Goal: Check status: Check status

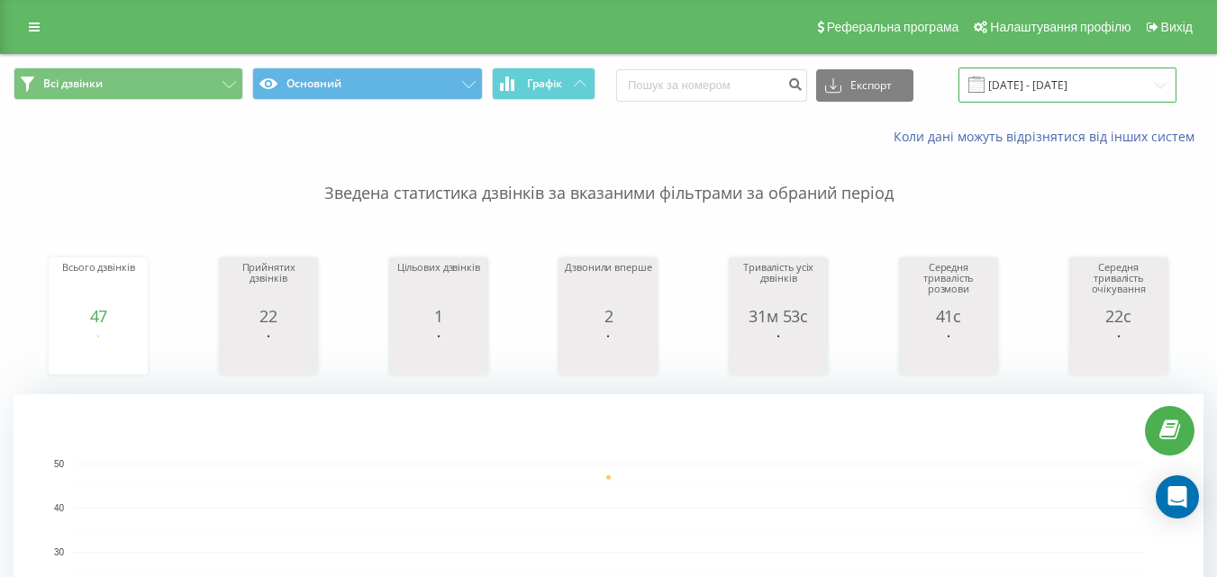
click at [1079, 84] on input "[DATE] - [DATE]" at bounding box center [1067, 85] width 218 height 35
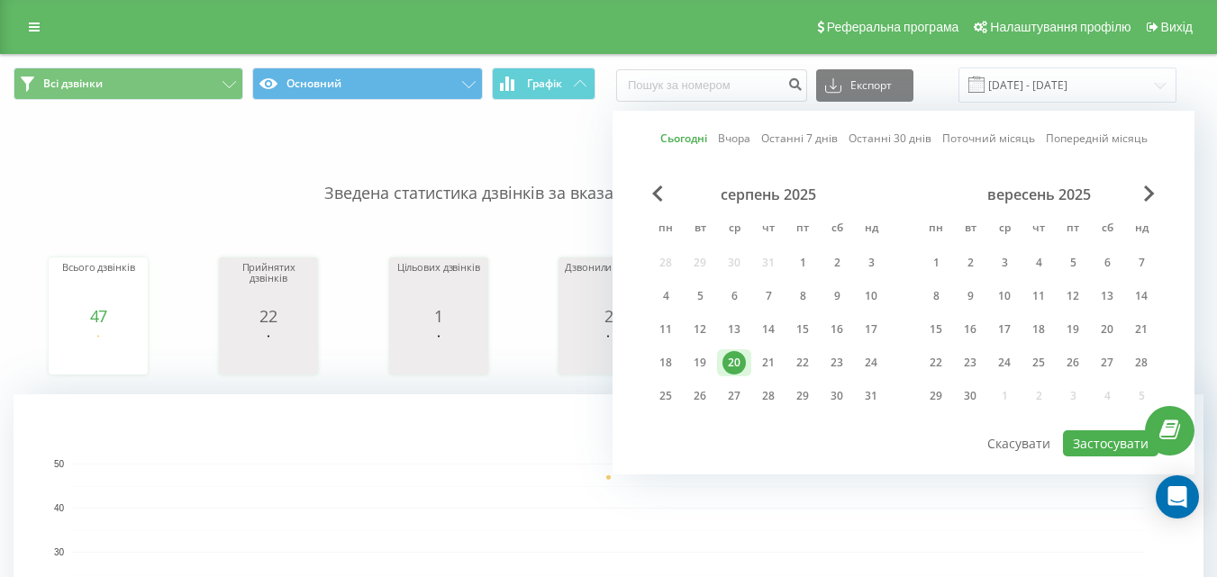
drag, startPoint x: 693, startPoint y: 133, endPoint x: 939, endPoint y: 277, distance: 285.3
click at [692, 133] on link "Сьогодні" at bounding box center [683, 138] width 47 height 17
click at [1105, 443] on button "Застосувати" at bounding box center [1110, 444] width 95 height 26
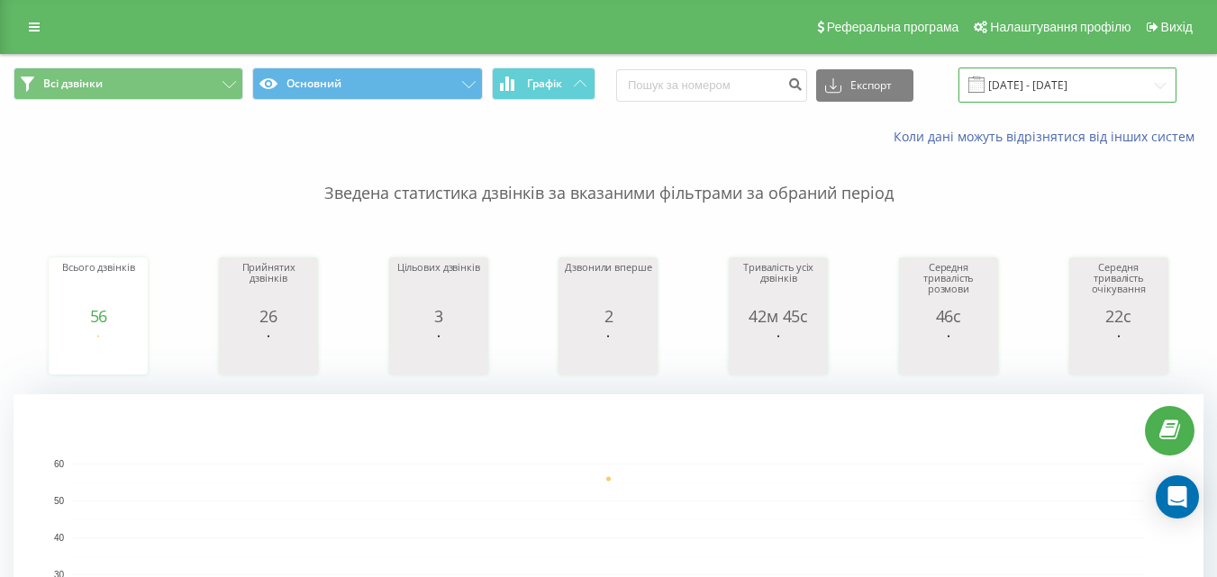
click at [1041, 78] on input "[DATE] - [DATE]" at bounding box center [1067, 85] width 218 height 35
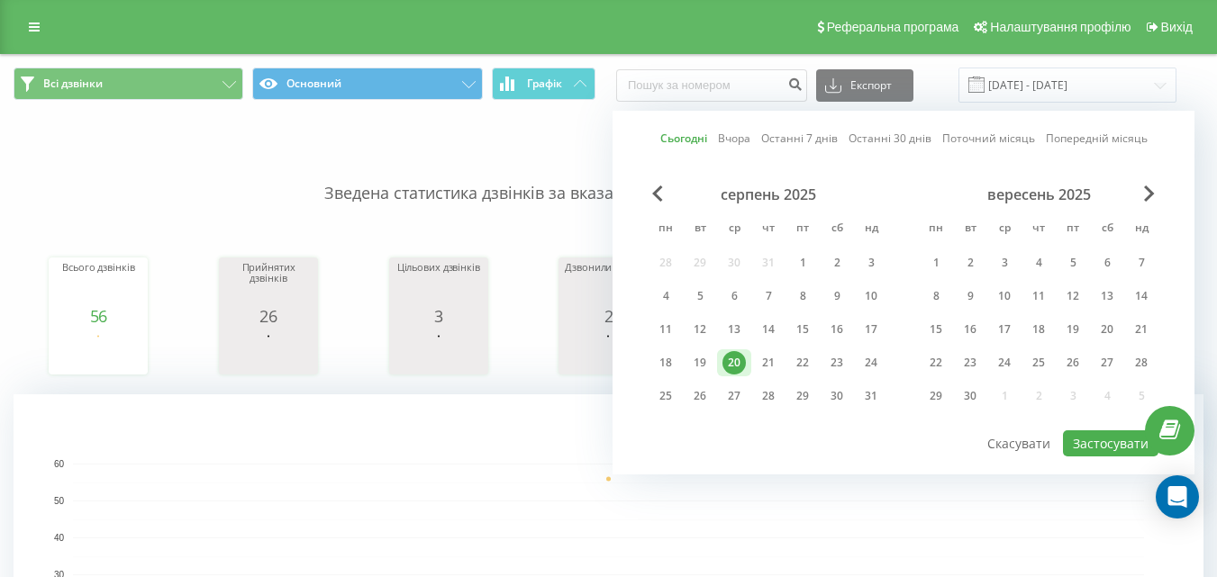
drag, startPoint x: 680, startPoint y: 138, endPoint x: 891, endPoint y: 246, distance: 236.9
click at [680, 139] on link "Сьогодні" at bounding box center [683, 138] width 47 height 17
drag, startPoint x: 1084, startPoint y: 430, endPoint x: 1090, endPoint y: 440, distance: 11.7
click at [1088, 438] on div "Сьогодні Вчора Останні 7 днів Останні 30 днів Поточний місяць Попередній місяць…" at bounding box center [903, 293] width 582 height 364
click at [1092, 440] on button "Застосувати" at bounding box center [1110, 444] width 95 height 26
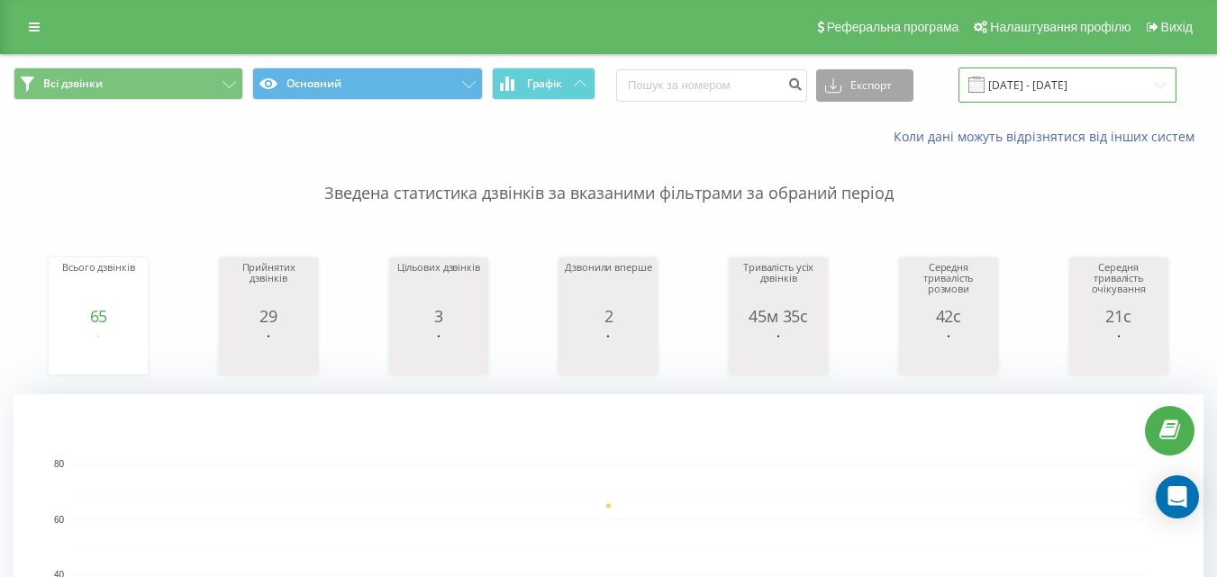
drag, startPoint x: 1047, startPoint y: 85, endPoint x: 895, endPoint y: 99, distance: 152.0
click at [1046, 84] on input "[DATE] - [DATE]" at bounding box center [1067, 85] width 218 height 35
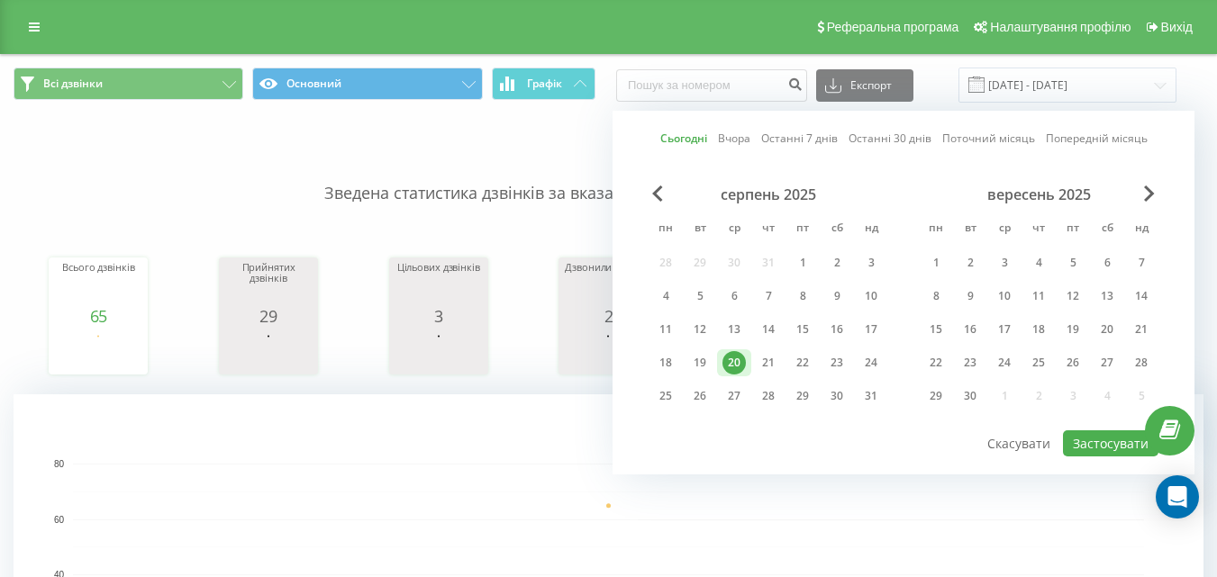
click at [675, 135] on link "Сьогодні" at bounding box center [683, 138] width 47 height 17
drag, startPoint x: 1126, startPoint y: 444, endPoint x: 810, endPoint y: 343, distance: 331.9
click at [1125, 444] on button "Застосувати" at bounding box center [1110, 444] width 95 height 26
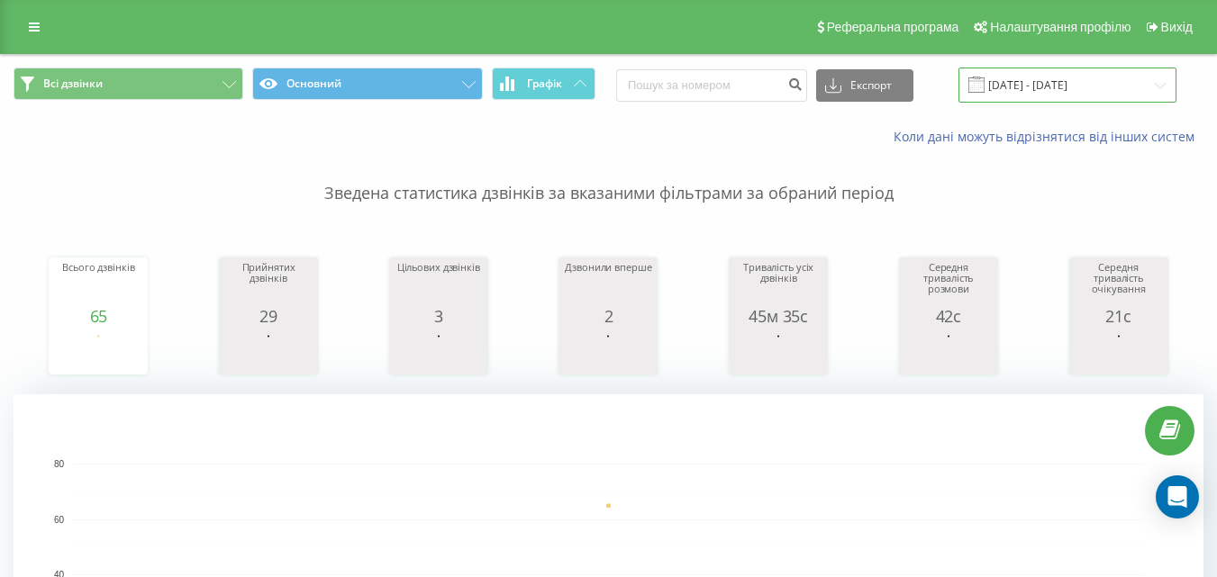
click at [1039, 90] on input "[DATE] - [DATE]" at bounding box center [1067, 85] width 218 height 35
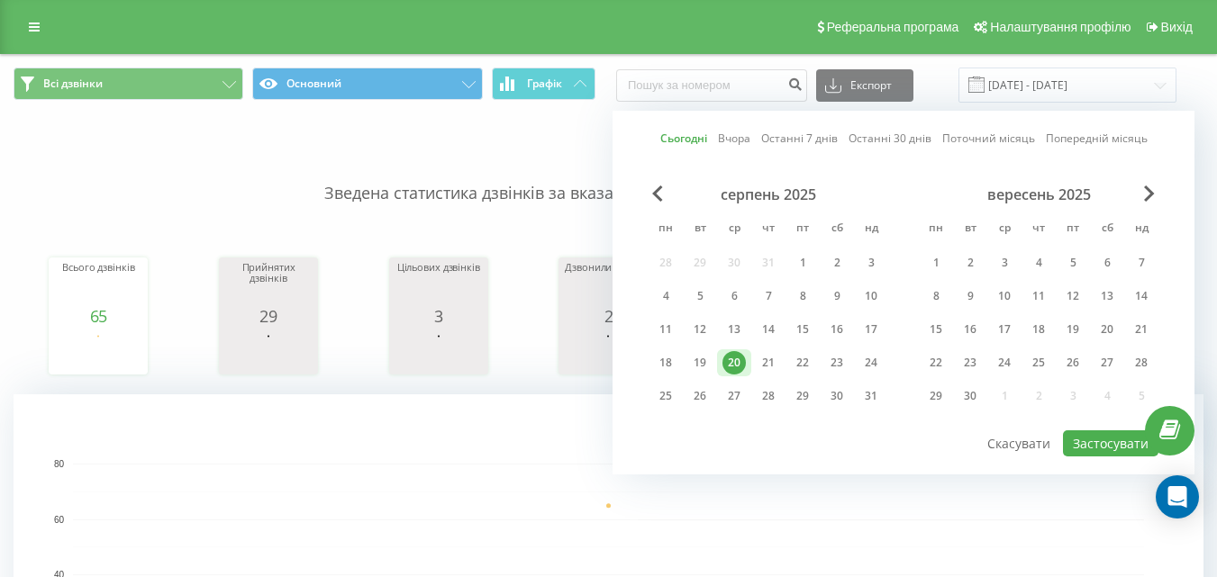
click at [697, 133] on link "Сьогодні" at bounding box center [683, 138] width 47 height 17
click at [1108, 442] on button "Застосувати" at bounding box center [1110, 444] width 95 height 26
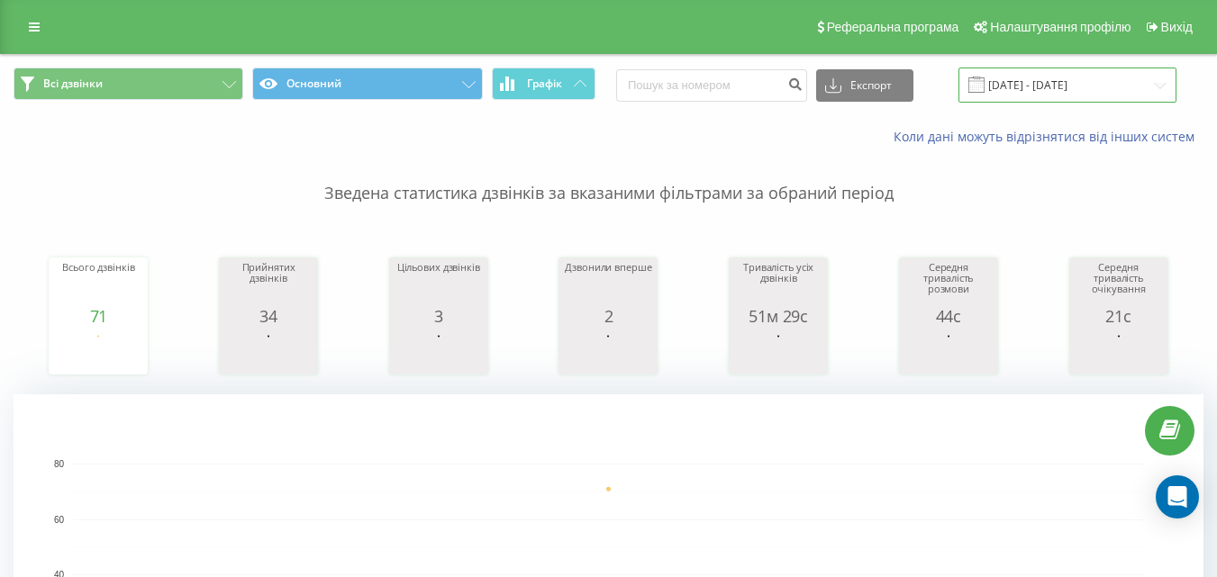
click at [1064, 87] on input "[DATE] - [DATE]" at bounding box center [1067, 85] width 218 height 35
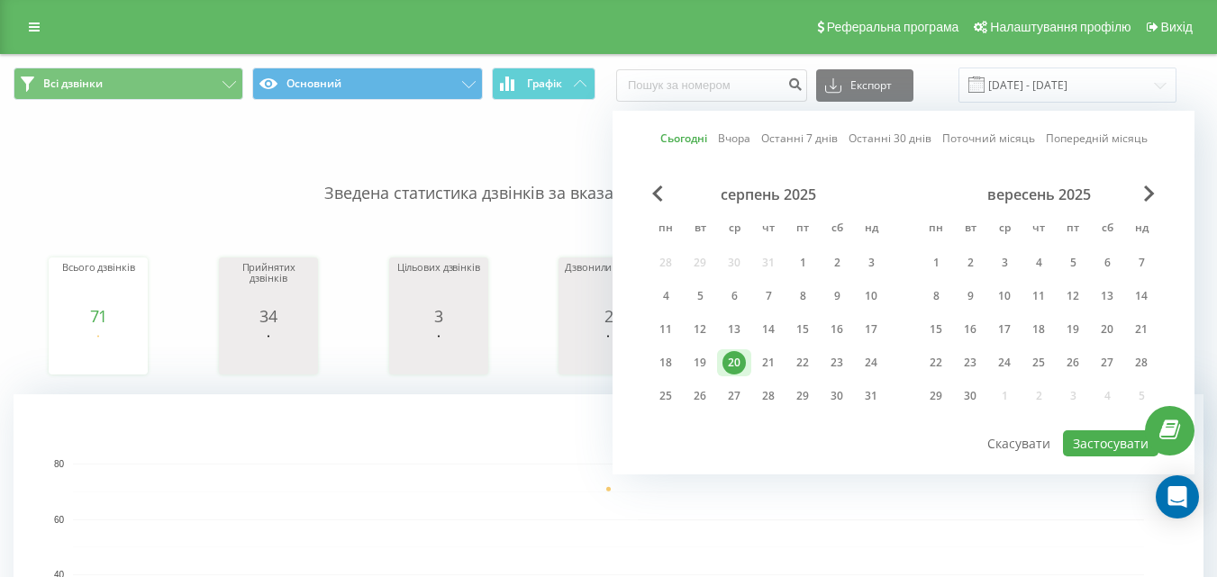
click at [689, 142] on link "Сьогодні" at bounding box center [683, 138] width 47 height 17
click at [1096, 437] on button "Застосувати" at bounding box center [1110, 444] width 95 height 26
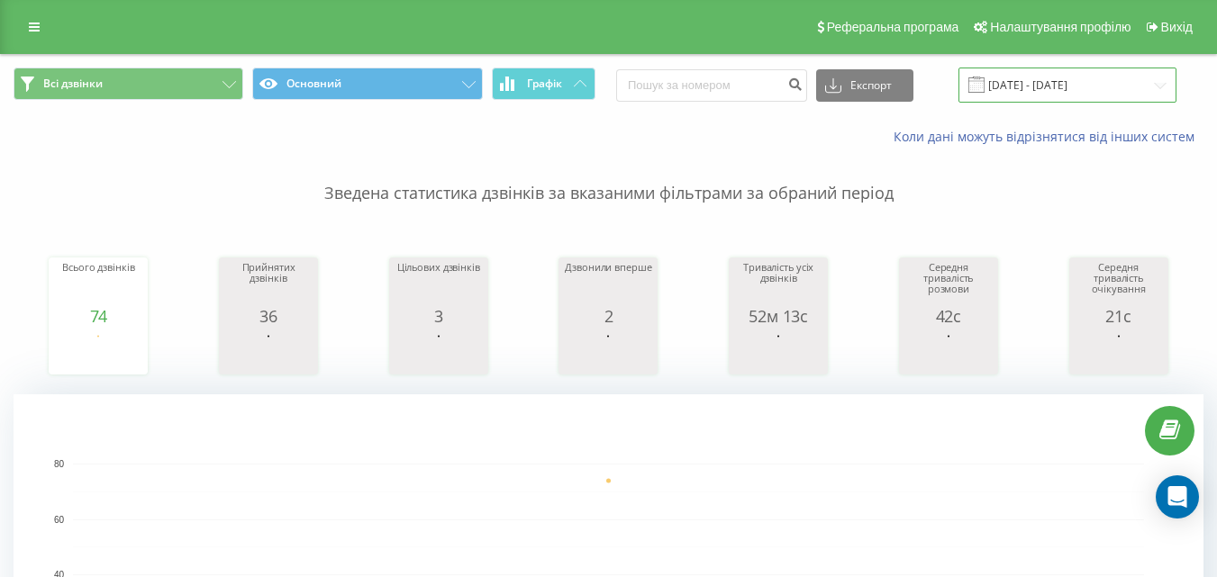
click at [1066, 95] on input "[DATE] - [DATE]" at bounding box center [1067, 85] width 218 height 35
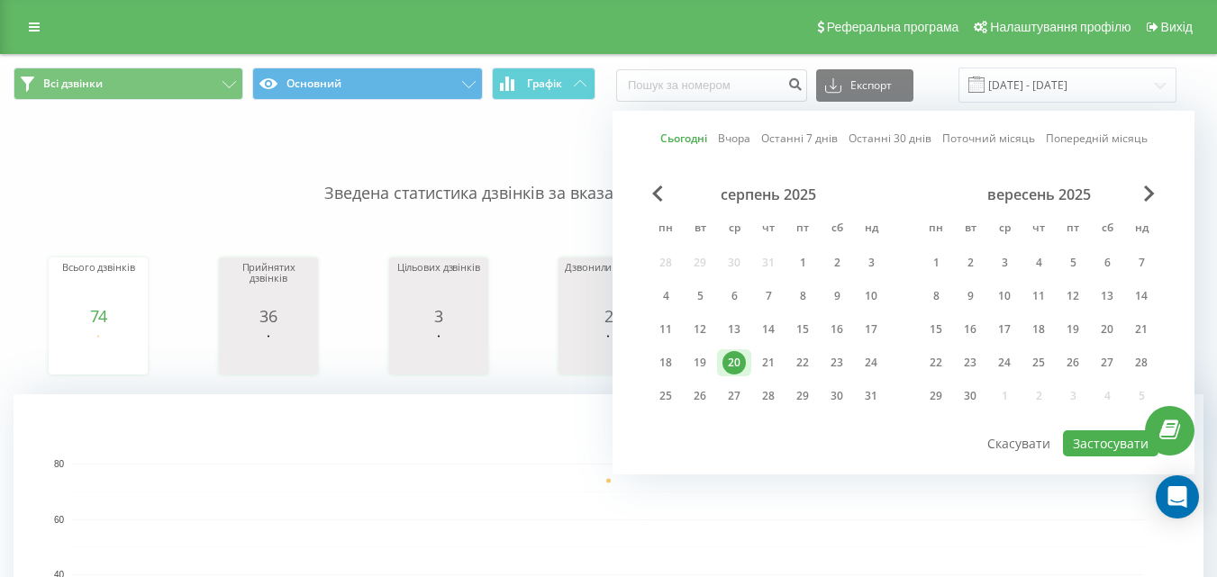
click at [683, 143] on link "Сьогодні" at bounding box center [683, 138] width 47 height 17
click at [1096, 435] on button "Застосувати" at bounding box center [1110, 444] width 95 height 26
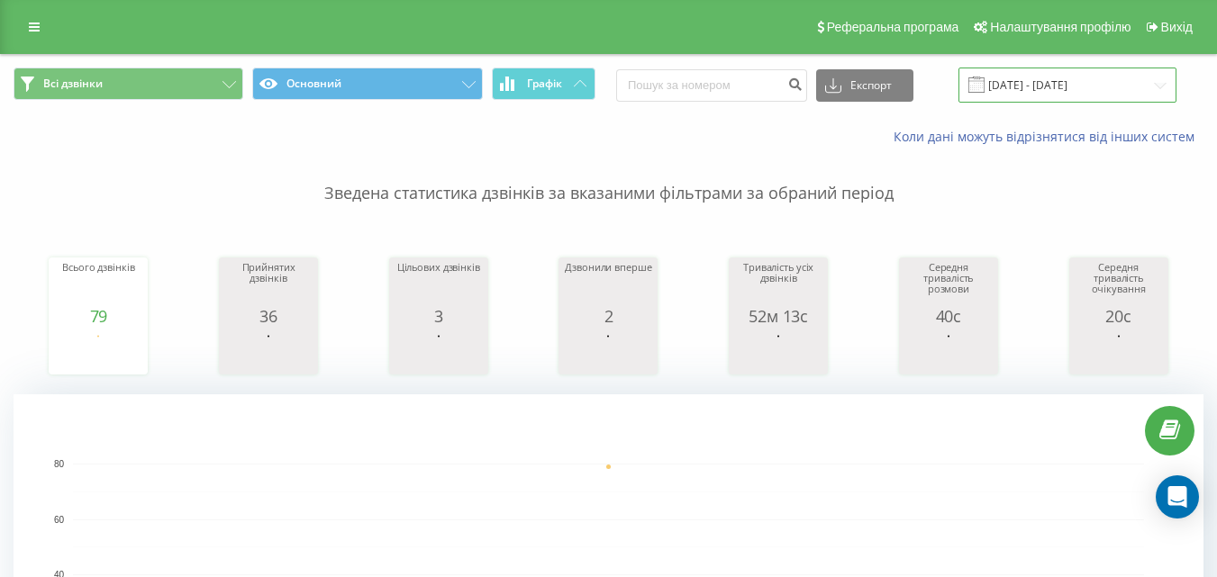
click at [1047, 86] on input "[DATE] - [DATE]" at bounding box center [1067, 85] width 218 height 35
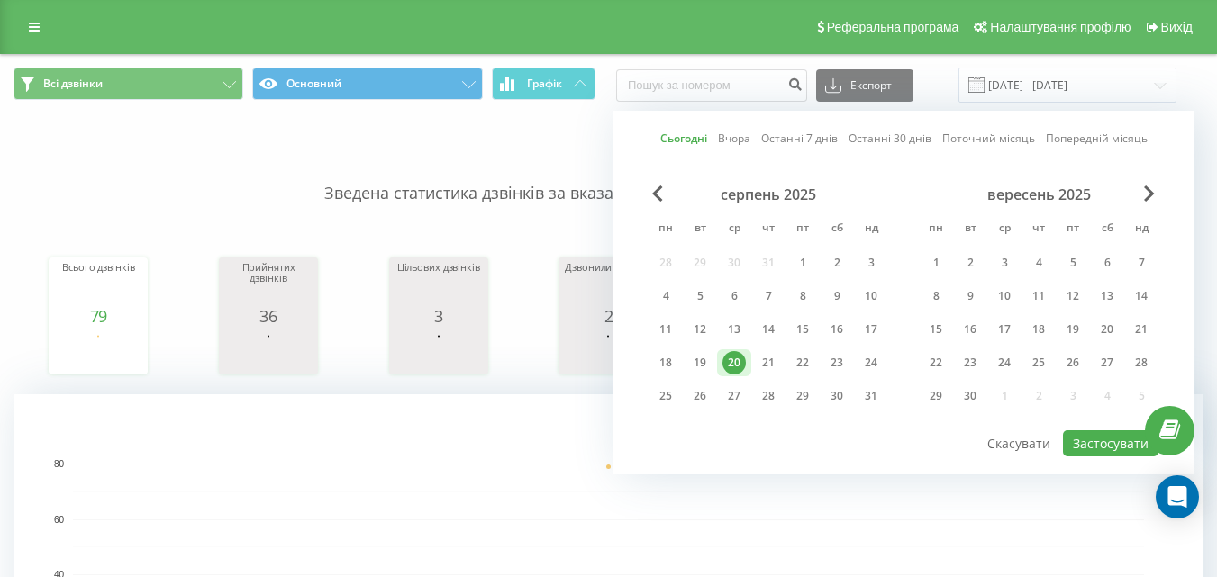
click at [688, 134] on link "Сьогодні" at bounding box center [683, 138] width 47 height 17
drag, startPoint x: 1129, startPoint y: 443, endPoint x: 739, endPoint y: 367, distance: 398.3
click at [1128, 443] on button "Застосувати" at bounding box center [1110, 444] width 95 height 26
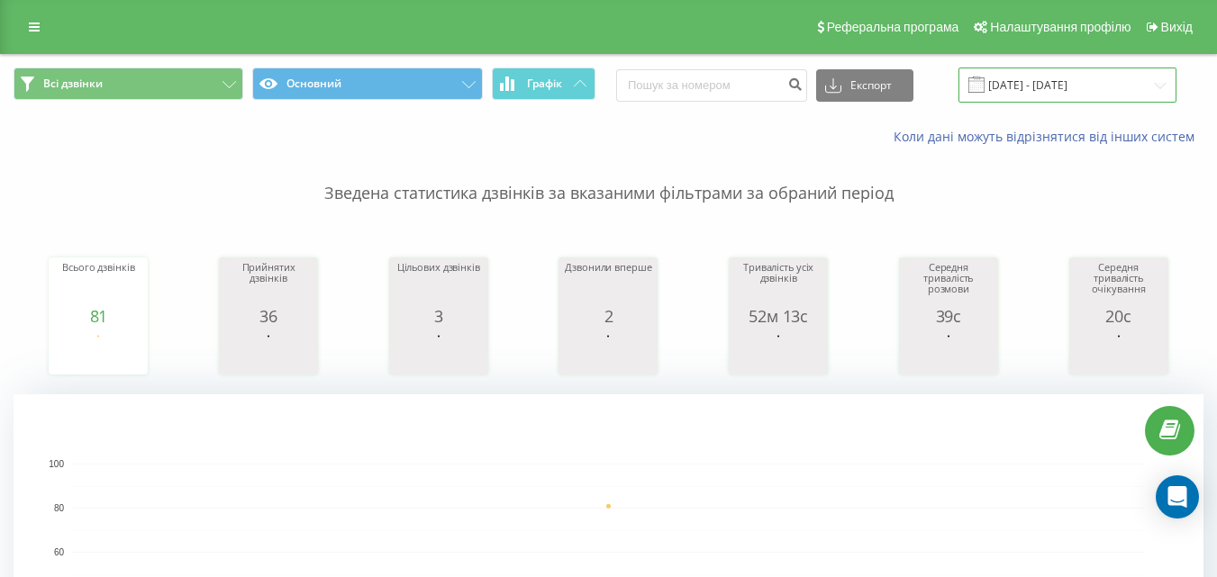
click at [1022, 89] on input "[DATE] - [DATE]" at bounding box center [1067, 85] width 218 height 35
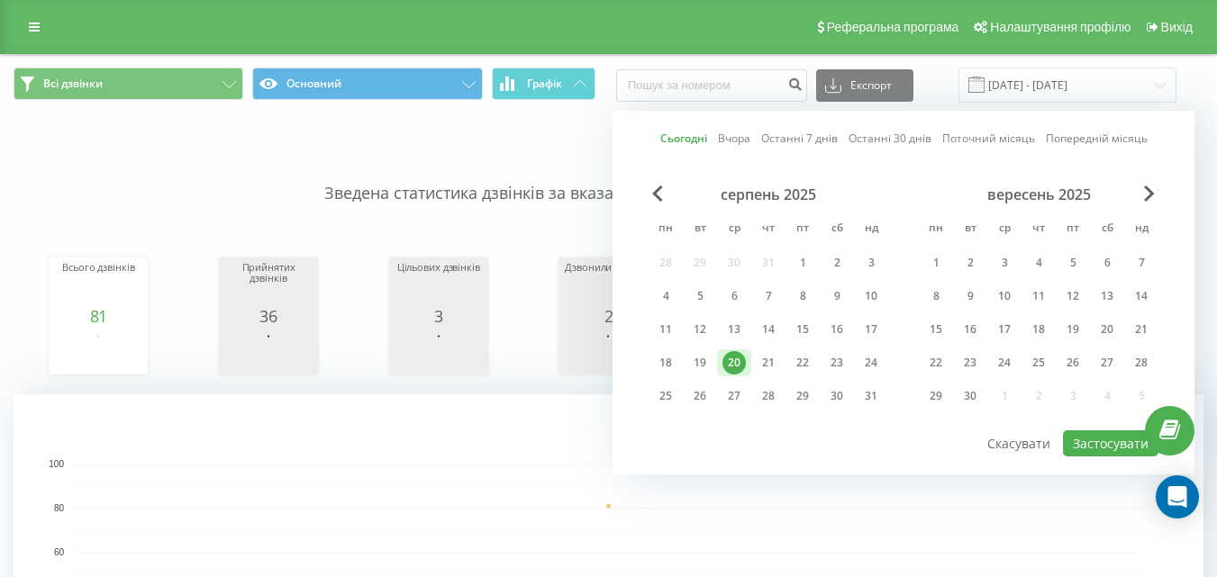
drag, startPoint x: 676, startPoint y: 140, endPoint x: 703, endPoint y: 152, distance: 29.8
click at [677, 140] on link "Сьогодні" at bounding box center [683, 138] width 47 height 17
click at [1110, 452] on button "Застосувати" at bounding box center [1110, 444] width 95 height 26
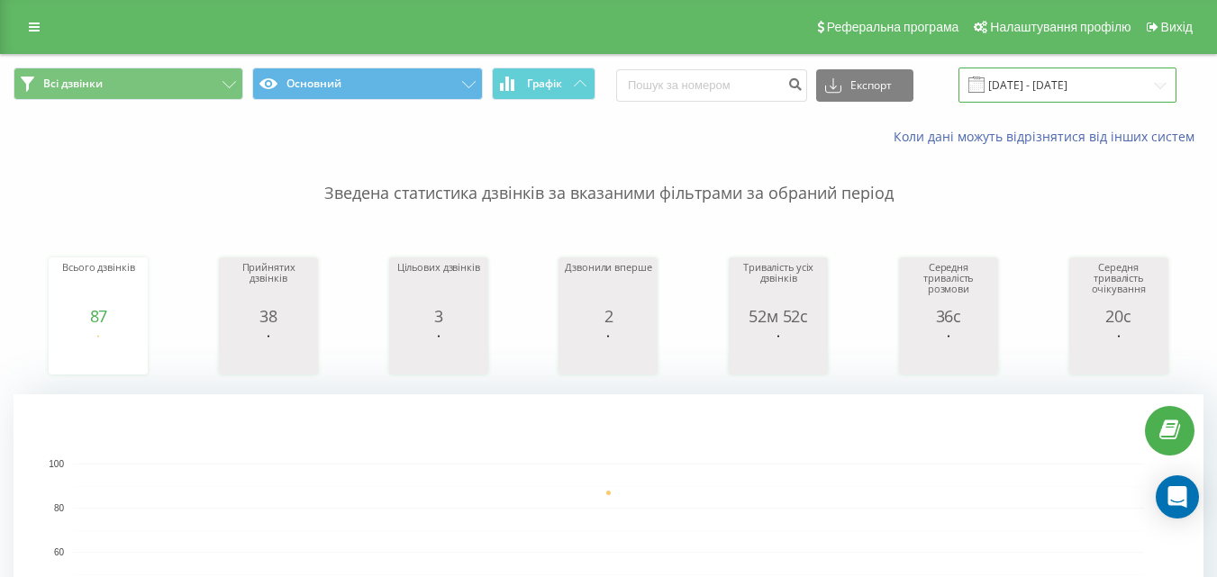
click at [1054, 88] on input "[DATE] - [DATE]" at bounding box center [1067, 85] width 218 height 35
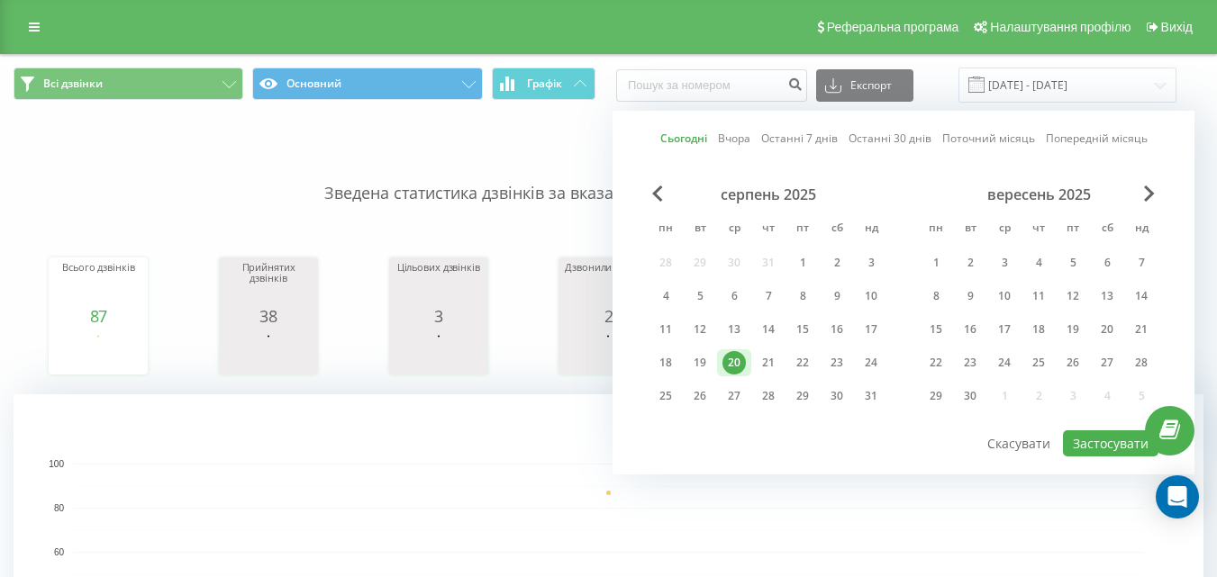
click at [681, 133] on link "Сьогодні" at bounding box center [683, 138] width 47 height 17
click at [1103, 440] on button "Застосувати" at bounding box center [1110, 444] width 95 height 26
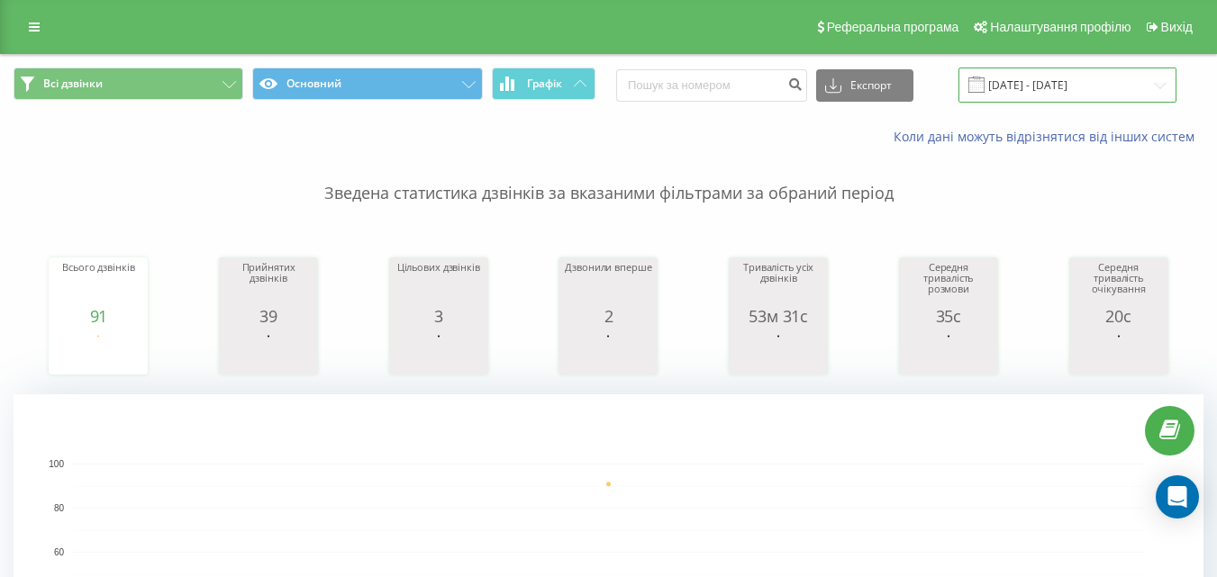
click at [1029, 92] on input "[DATE] - [DATE]" at bounding box center [1067, 85] width 218 height 35
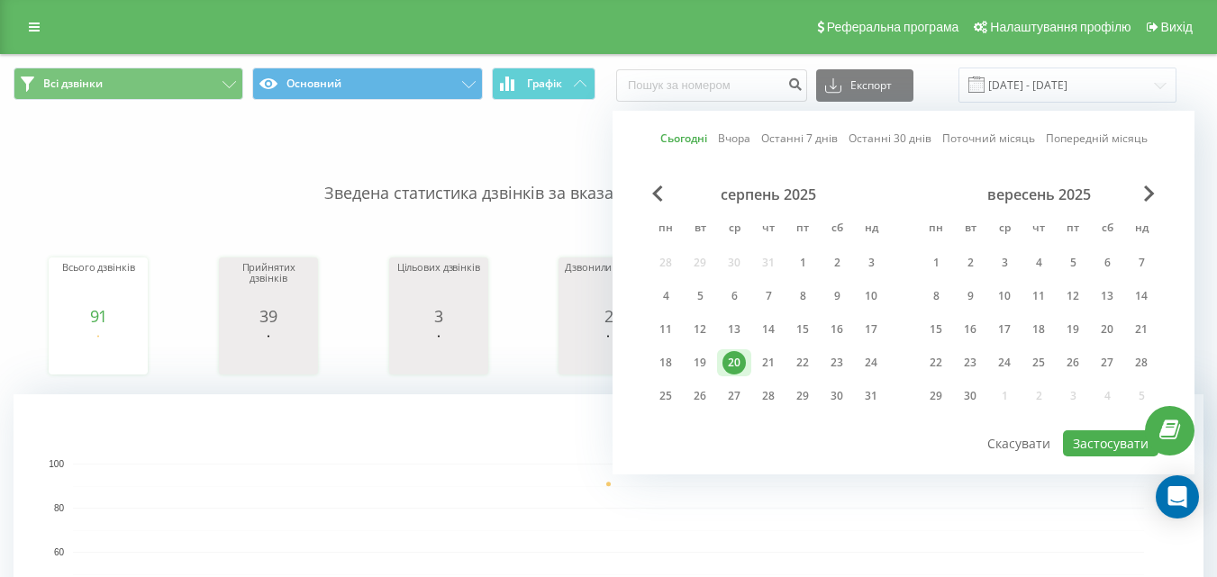
click at [861, 139] on link "Останні 30 днів" at bounding box center [889, 138] width 83 height 17
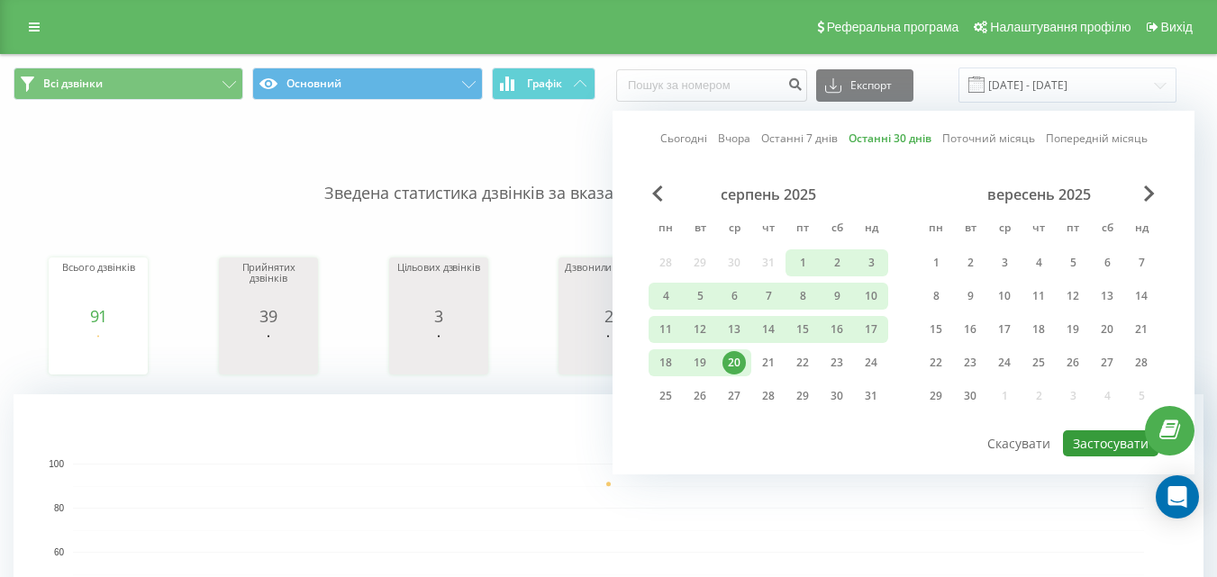
click at [1113, 448] on button "Застосувати" at bounding box center [1110, 444] width 95 height 26
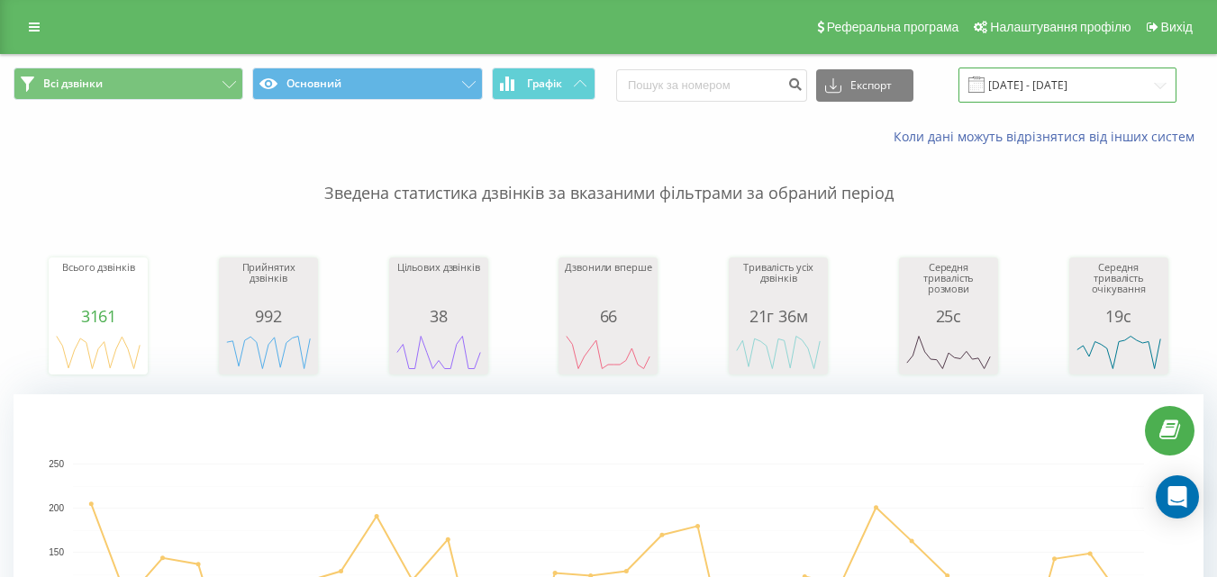
click at [1047, 93] on input "[DATE] - [DATE]" at bounding box center [1067, 85] width 218 height 35
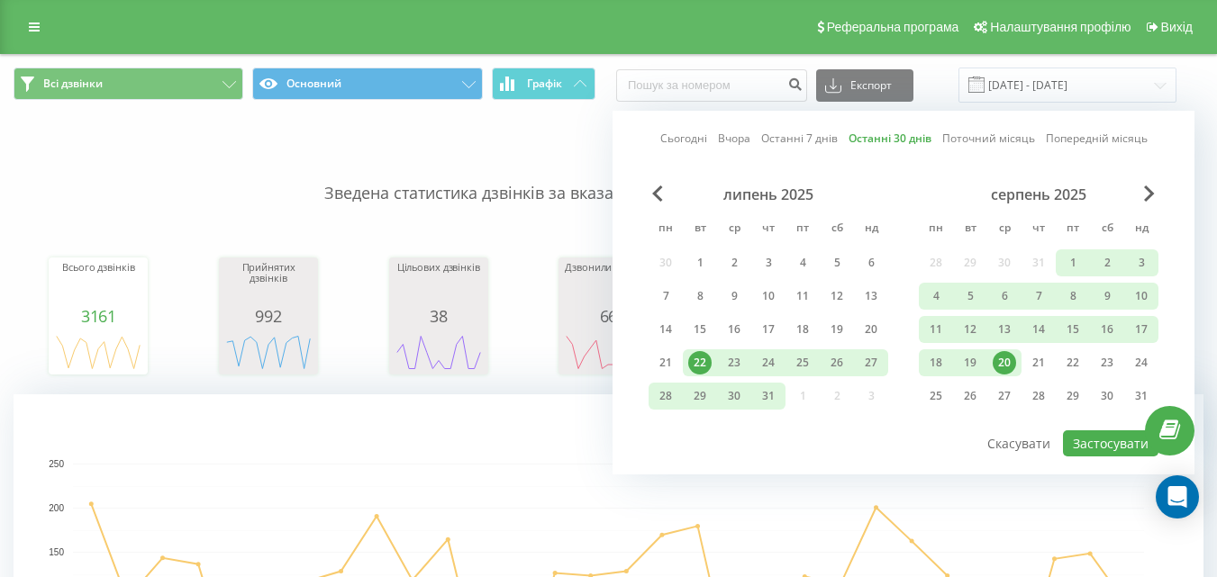
click at [678, 138] on link "Сьогодні" at bounding box center [683, 138] width 47 height 17
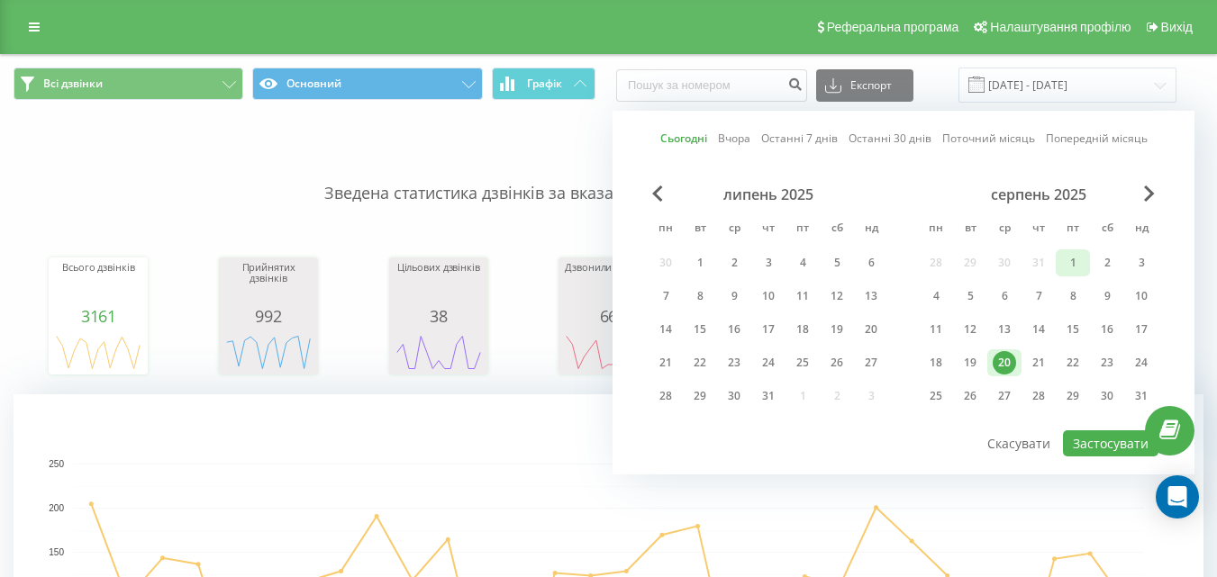
click at [1075, 256] on div "1" at bounding box center [1072, 262] width 23 height 23
click at [1006, 358] on div "20" at bounding box center [1004, 362] width 23 height 23
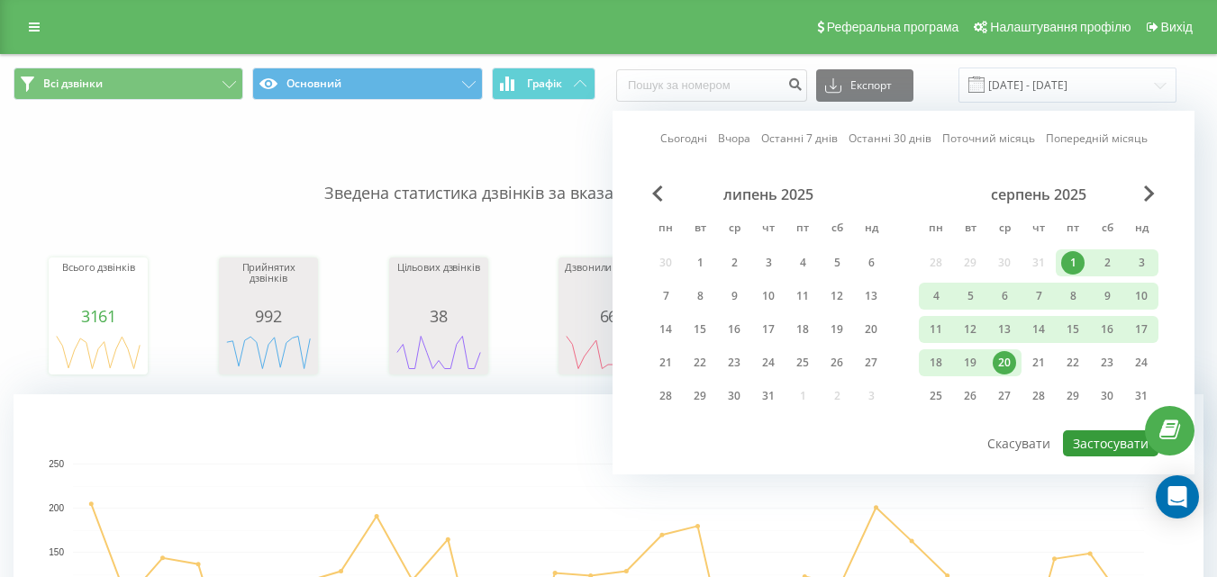
click at [1109, 440] on button "Застосувати" at bounding box center [1110, 444] width 95 height 26
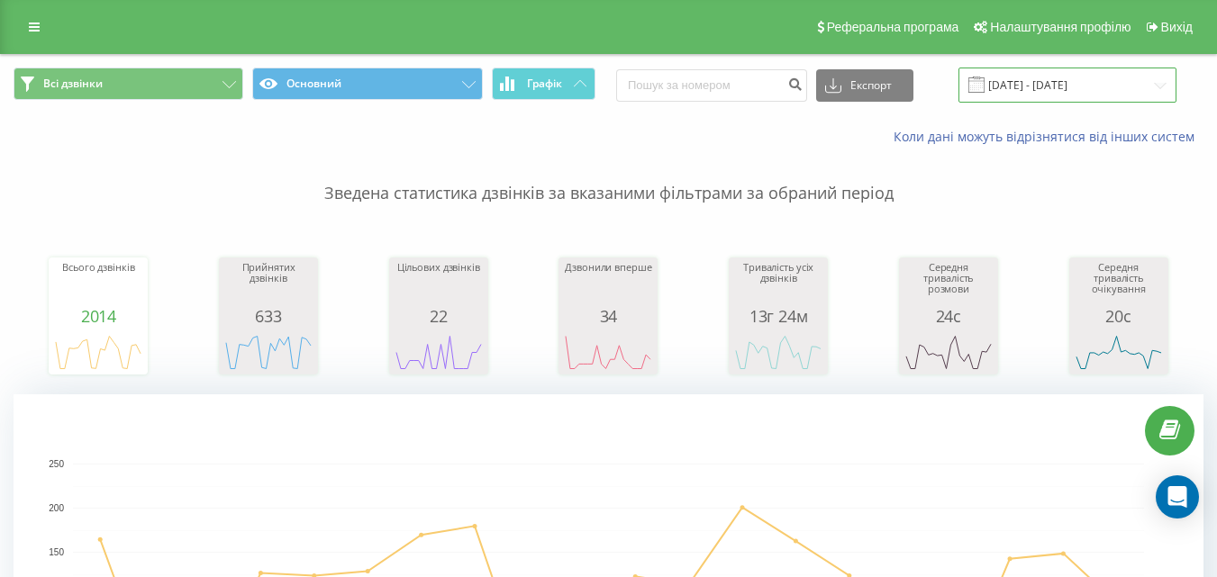
click at [1039, 93] on input "[DATE] - [DATE]" at bounding box center [1067, 85] width 218 height 35
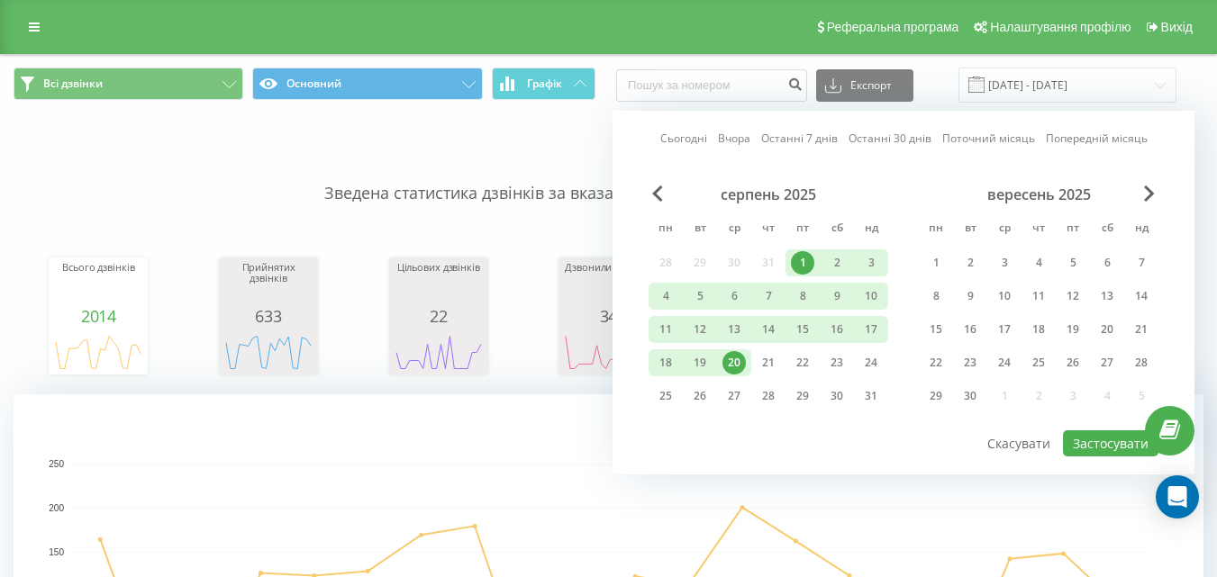
click at [693, 141] on link "Сьогодні" at bounding box center [683, 138] width 47 height 17
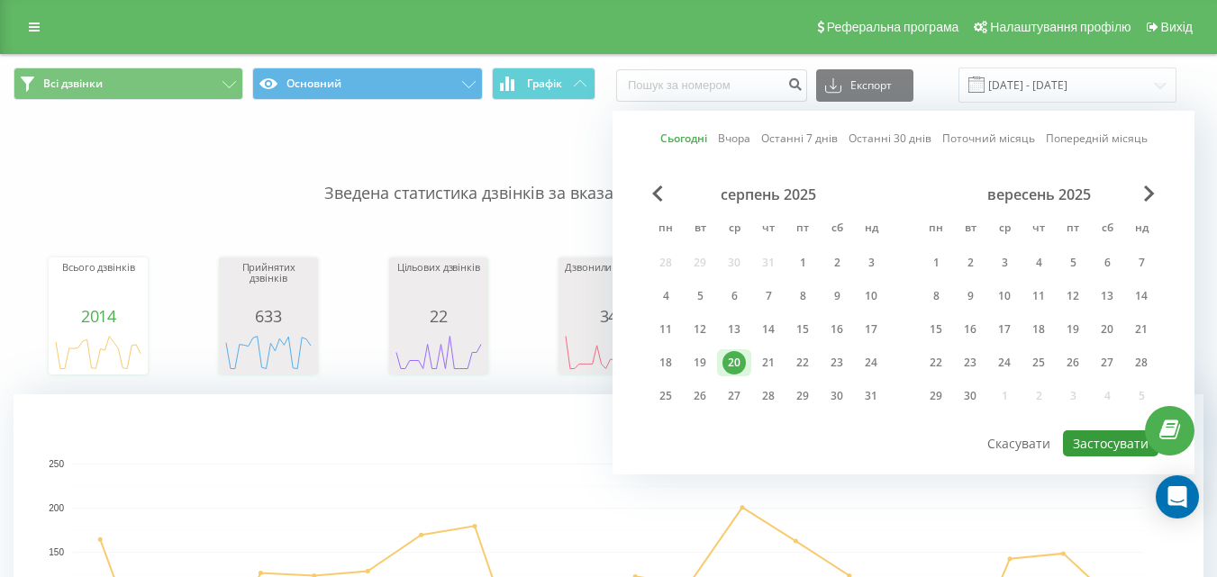
drag, startPoint x: 1079, startPoint y: 438, endPoint x: 971, endPoint y: 377, distance: 123.8
click at [1080, 438] on button "Застосувати" at bounding box center [1110, 444] width 95 height 26
type input "[DATE] - [DATE]"
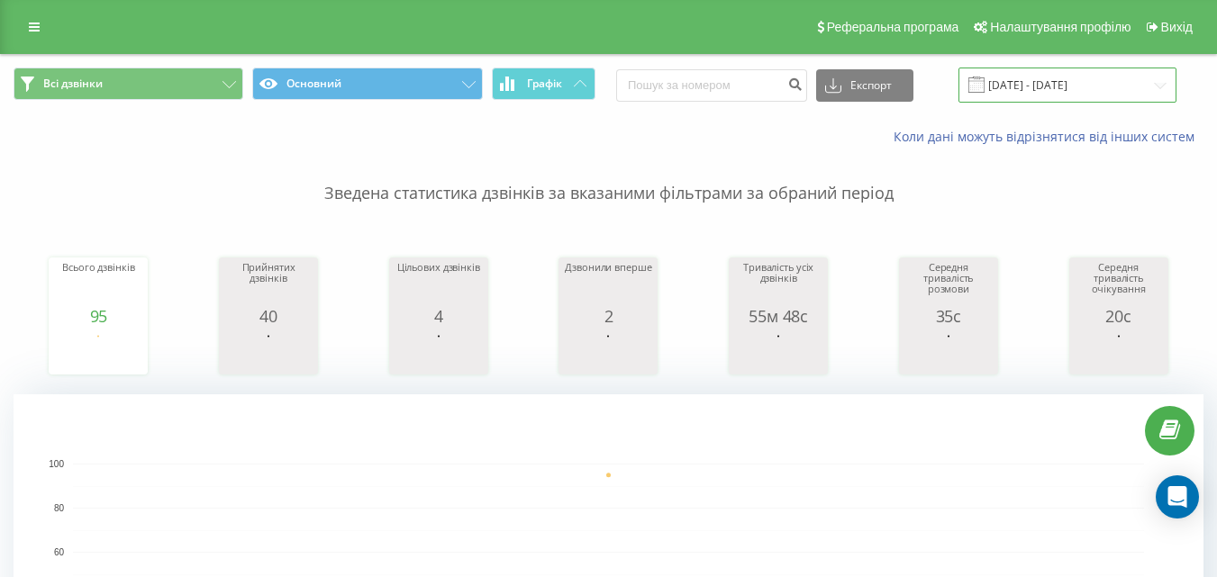
click at [1034, 84] on input "[DATE] - [DATE]" at bounding box center [1067, 85] width 218 height 35
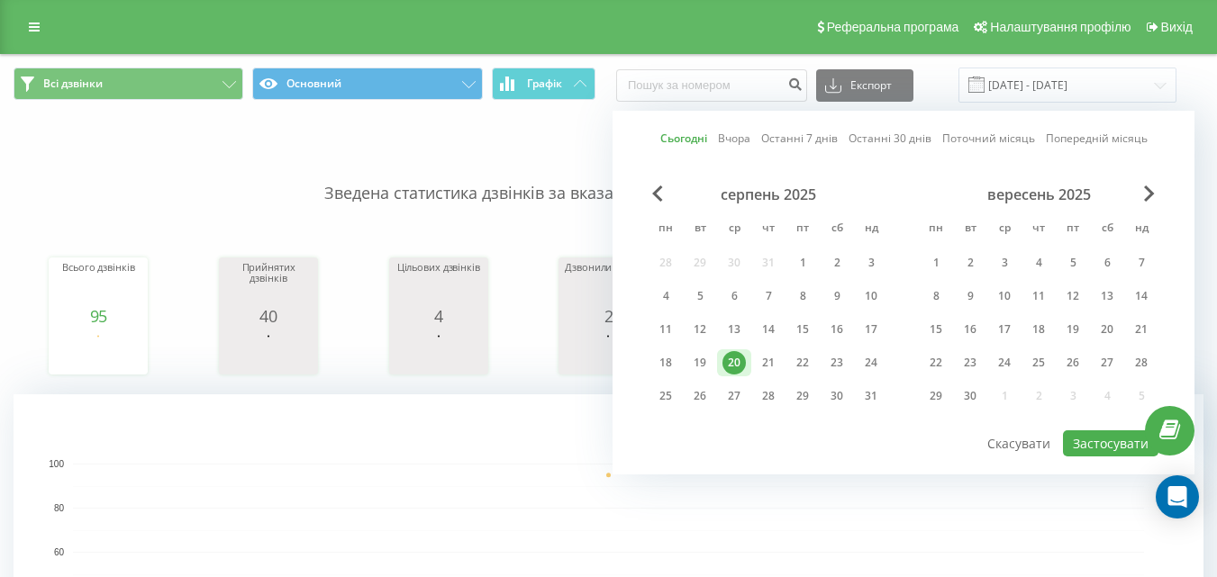
click at [702, 131] on link "Сьогодні" at bounding box center [683, 138] width 47 height 17
click at [1104, 435] on button "Застосувати" at bounding box center [1110, 444] width 95 height 26
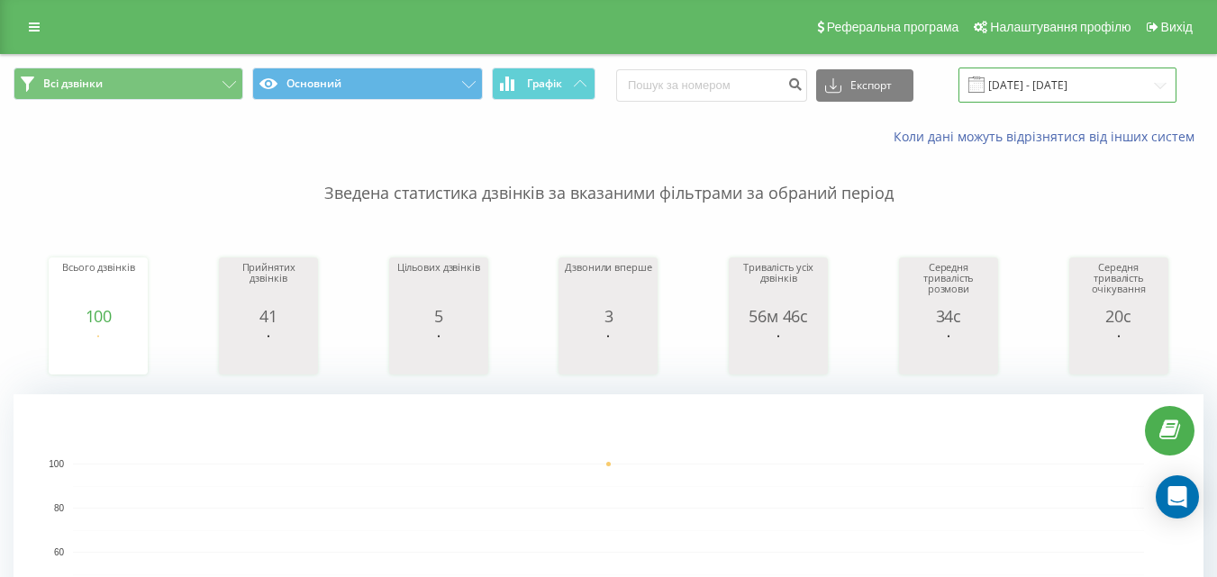
click at [1059, 84] on input "[DATE] - [DATE]" at bounding box center [1067, 85] width 218 height 35
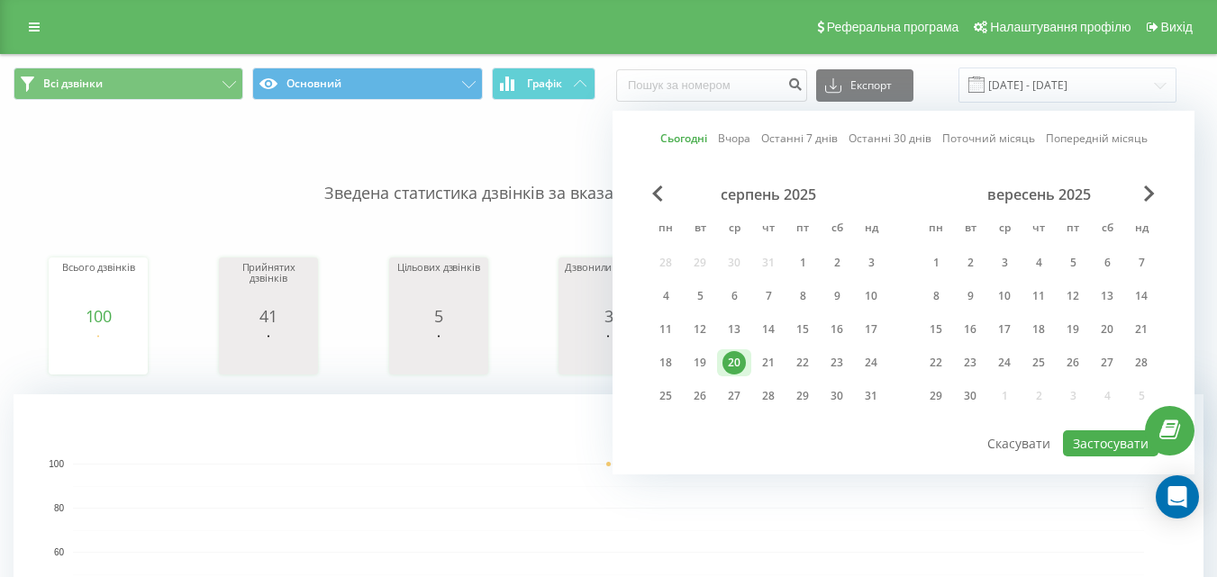
click at [685, 131] on link "Сьогодні" at bounding box center [683, 138] width 47 height 17
click at [1087, 441] on button "Застосувати" at bounding box center [1110, 444] width 95 height 26
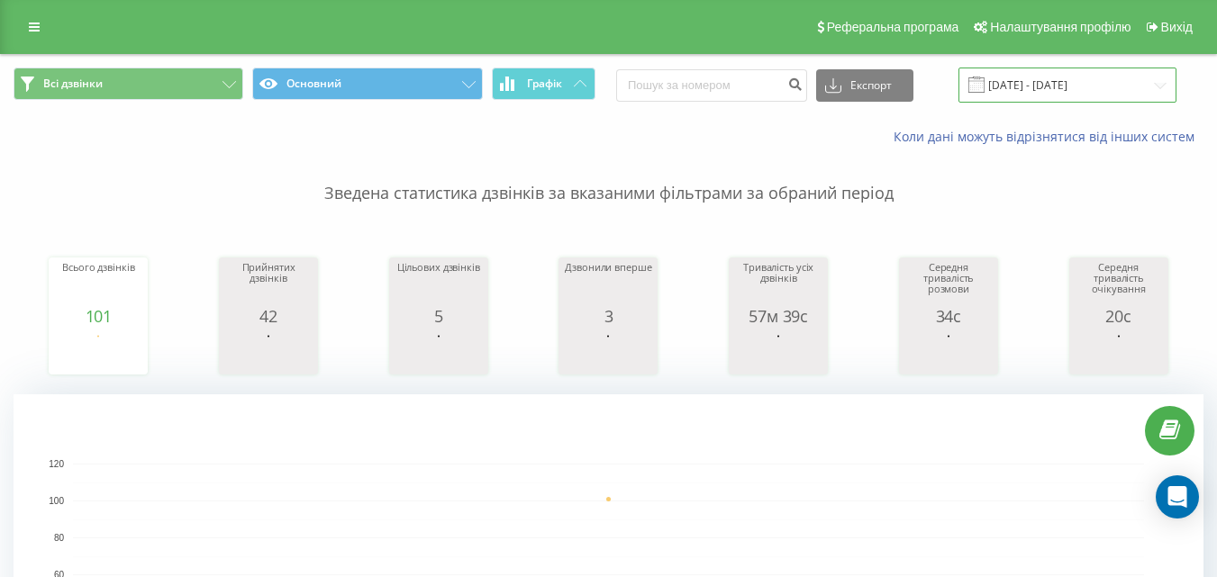
click at [1065, 82] on input "[DATE] - [DATE]" at bounding box center [1067, 85] width 218 height 35
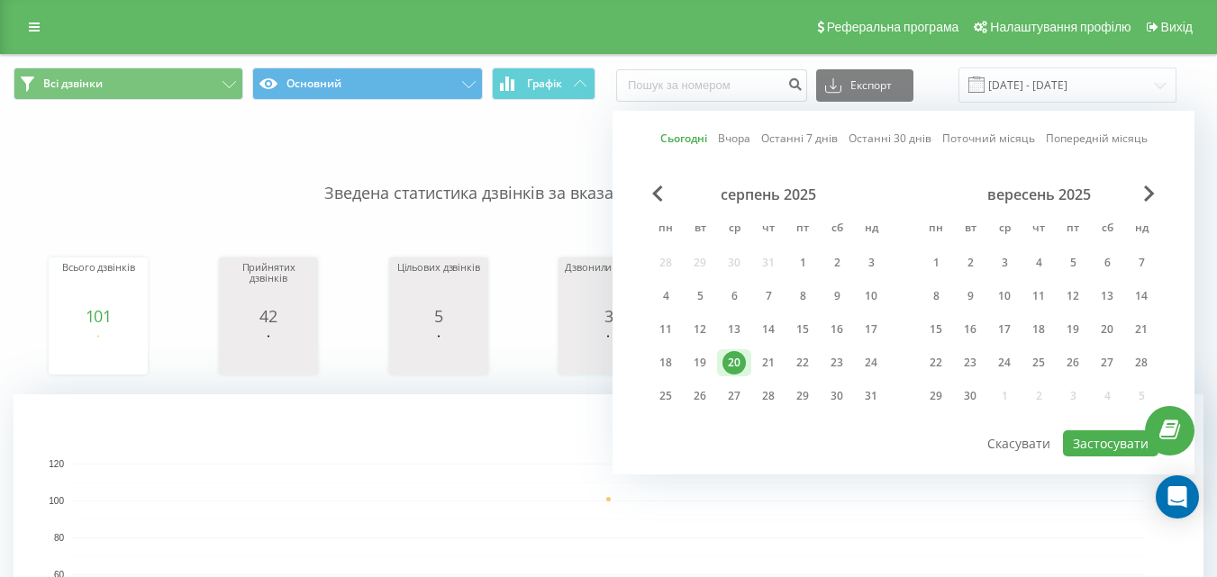
click at [692, 131] on link "Сьогодні" at bounding box center [683, 138] width 47 height 17
click at [1112, 443] on button "Застосувати" at bounding box center [1110, 444] width 95 height 26
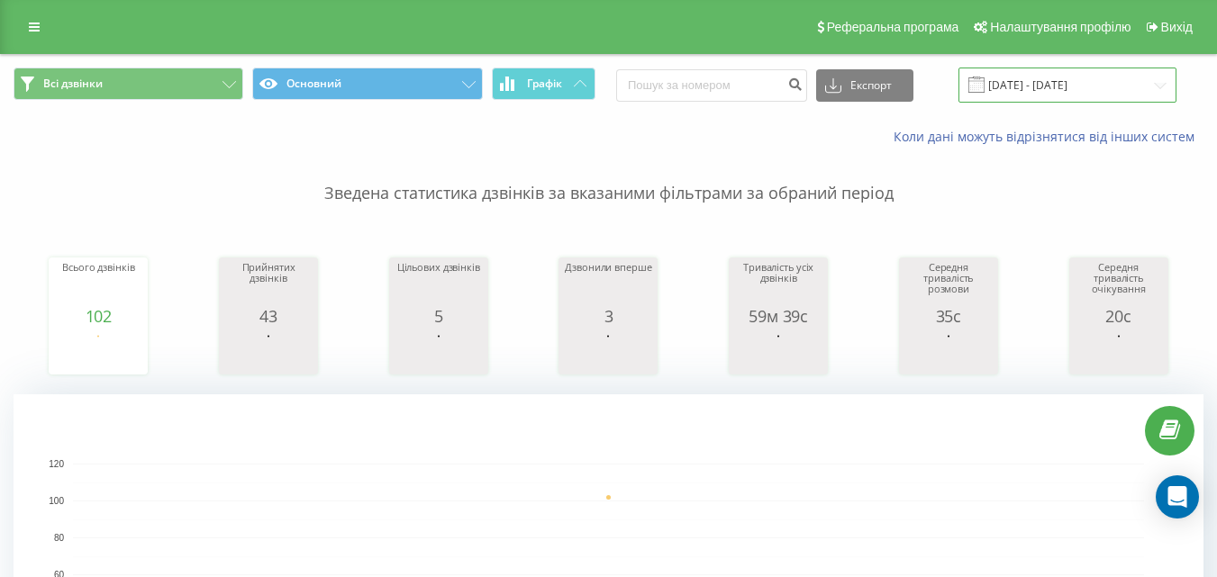
click at [1030, 80] on input "[DATE] - [DATE]" at bounding box center [1067, 85] width 218 height 35
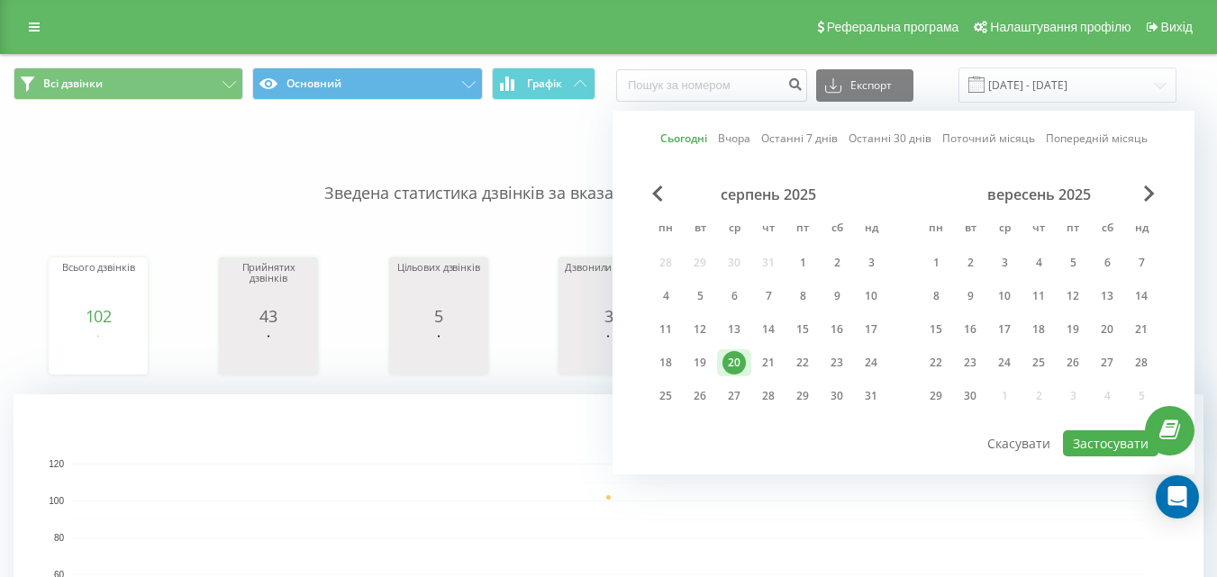
click at [694, 131] on link "Сьогодні" at bounding box center [683, 138] width 47 height 17
click at [1084, 440] on button "Застосувати" at bounding box center [1110, 444] width 95 height 26
